Goal: Book appointment/travel/reservation

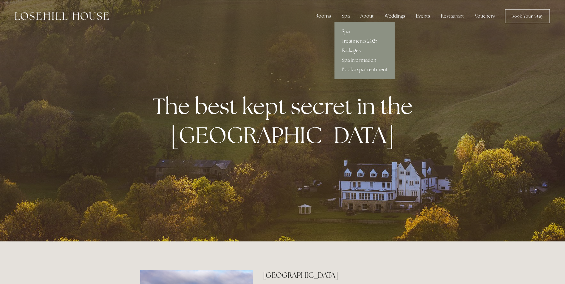
click at [353, 52] on link "Packages" at bounding box center [364, 51] width 60 height 10
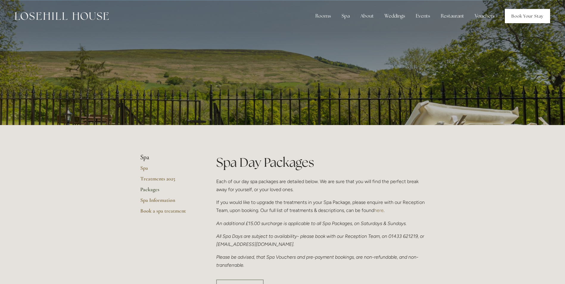
click at [517, 14] on link "Book Your Stay" at bounding box center [527, 16] width 45 height 14
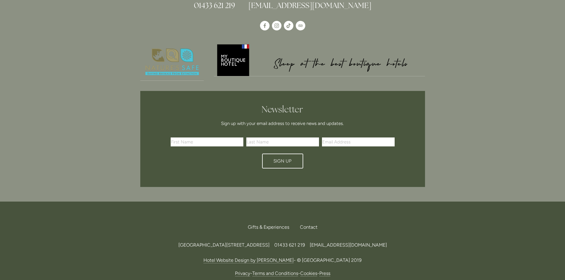
scroll to position [1518, 0]
